Goal: Navigation & Orientation: Find specific page/section

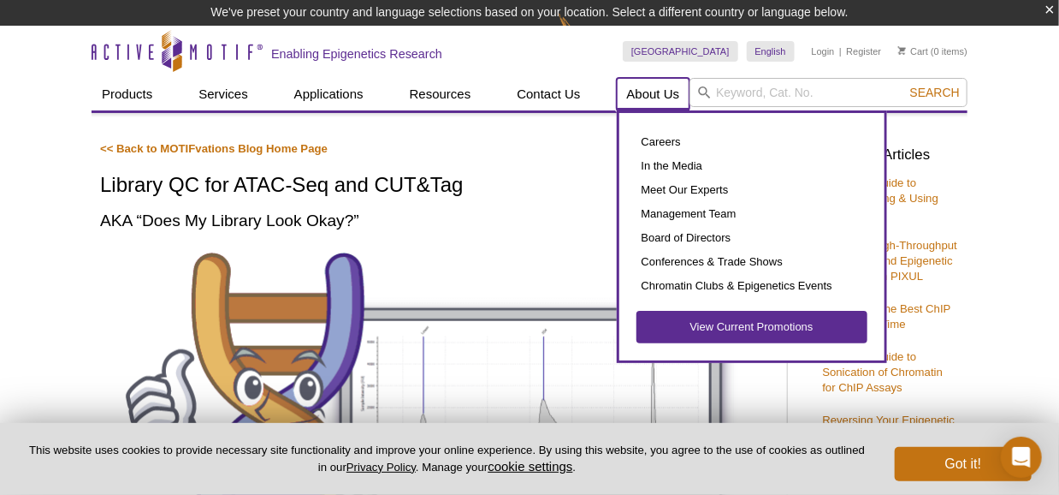
click at [625, 105] on link "About Us" at bounding box center [654, 94] width 74 height 33
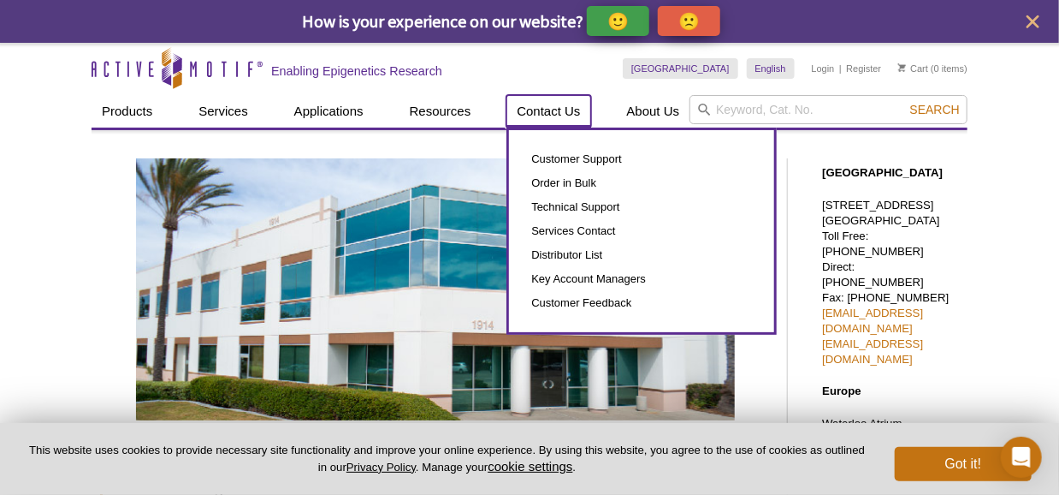
click at [560, 118] on link "Contact Us" at bounding box center [548, 111] width 84 height 33
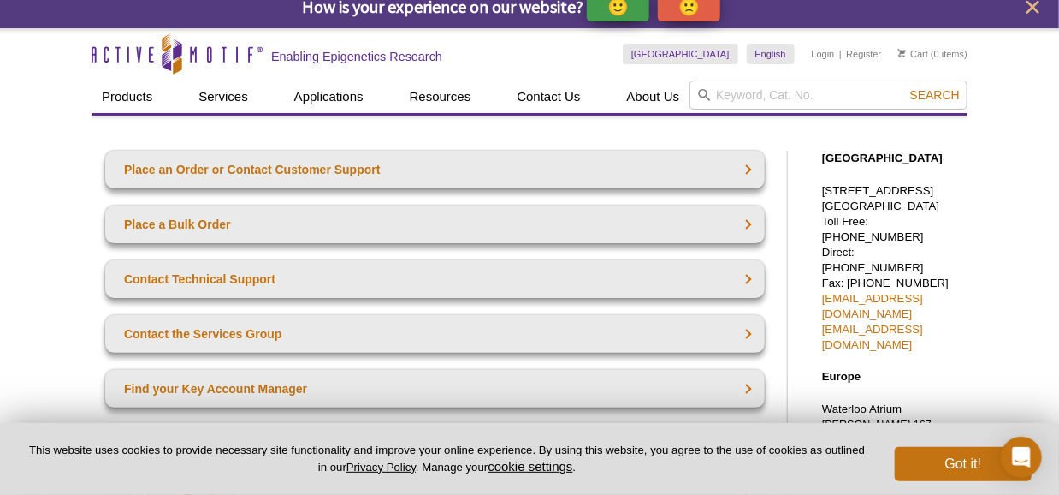
scroll to position [7, 0]
